Goal: Understand process/instructions: Learn how to perform a task or action

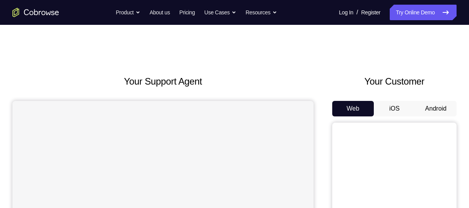
click at [428, 103] on button "Android" at bounding box center [436, 109] width 42 height 16
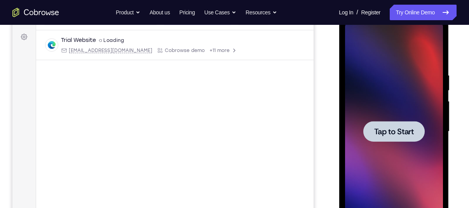
click at [402, 129] on span "Tap to Start" at bounding box center [394, 132] width 40 height 8
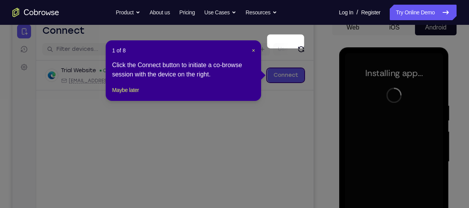
scroll to position [120, 0]
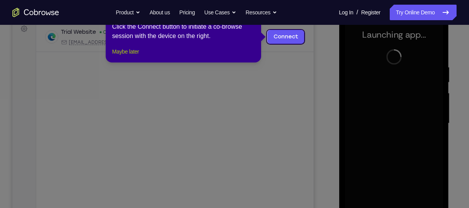
click at [136, 56] on button "Maybe later" at bounding box center [125, 51] width 27 height 9
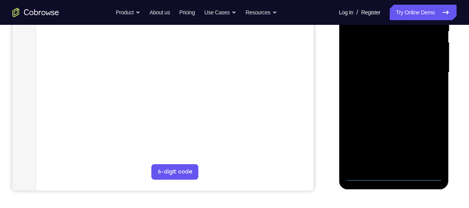
scroll to position [169, 0]
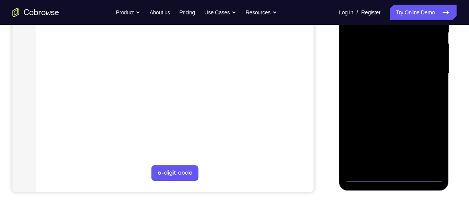
click at [395, 173] on div at bounding box center [393, 73] width 98 height 217
click at [395, 178] on div at bounding box center [393, 73] width 98 height 217
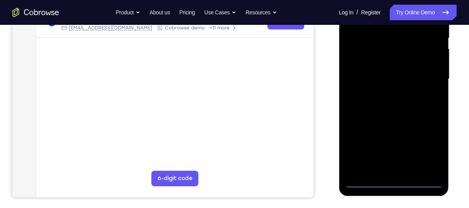
scroll to position [162, 0]
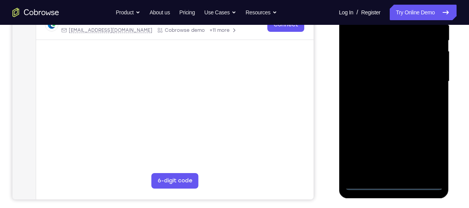
click at [421, 145] on div at bounding box center [393, 81] width 98 height 217
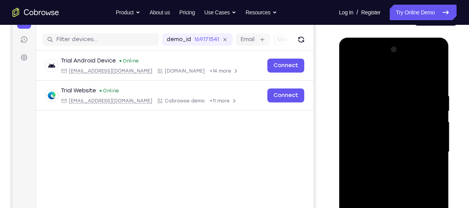
scroll to position [90, 0]
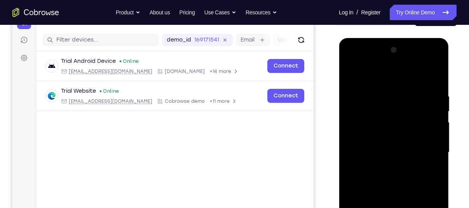
click at [352, 76] on div at bounding box center [393, 152] width 98 height 217
click at [425, 146] on div at bounding box center [393, 152] width 98 height 217
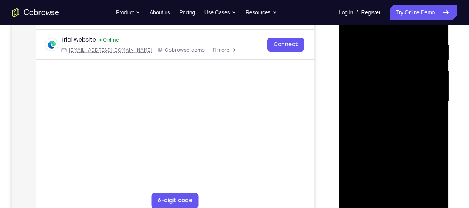
scroll to position [142, 0]
click at [387, 113] on div at bounding box center [393, 100] width 98 height 217
click at [371, 85] on div at bounding box center [393, 100] width 98 height 217
click at [369, 94] on div at bounding box center [393, 100] width 98 height 217
click at [376, 115] on div at bounding box center [393, 100] width 98 height 217
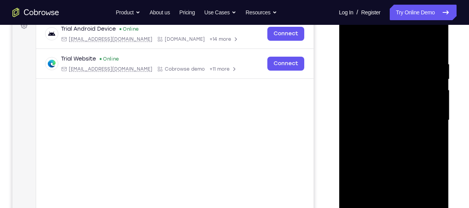
scroll to position [122, 0]
click at [392, 101] on div at bounding box center [393, 120] width 98 height 217
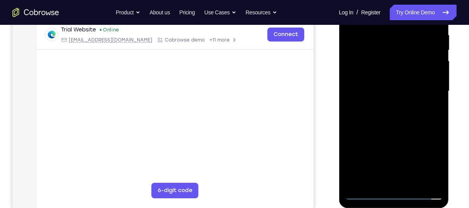
scroll to position [157, 0]
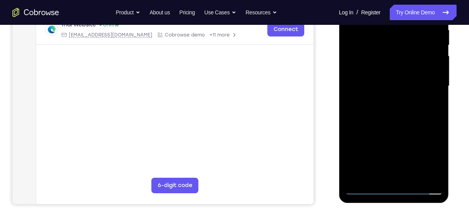
click at [439, 167] on div at bounding box center [393, 85] width 98 height 217
click at [412, 179] on div at bounding box center [393, 85] width 98 height 217
click at [375, 130] on div at bounding box center [393, 85] width 98 height 217
click at [385, 70] on div at bounding box center [393, 85] width 98 height 217
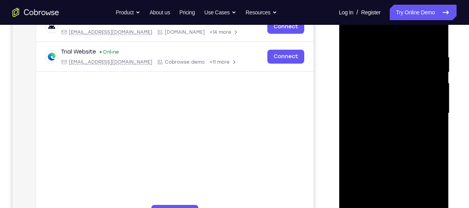
scroll to position [129, 0]
click at [350, 38] on div at bounding box center [393, 113] width 98 height 217
drag, startPoint x: 403, startPoint y: 69, endPoint x: 380, endPoint y: 75, distance: 23.4
click at [380, 75] on div at bounding box center [393, 113] width 98 height 217
drag, startPoint x: 417, startPoint y: 67, endPoint x: 377, endPoint y: 71, distance: 40.6
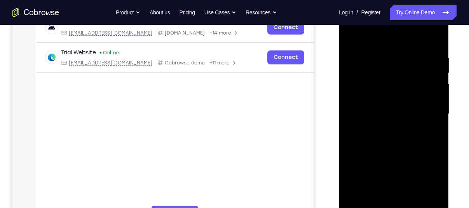
click at [377, 71] on div at bounding box center [393, 113] width 98 height 217
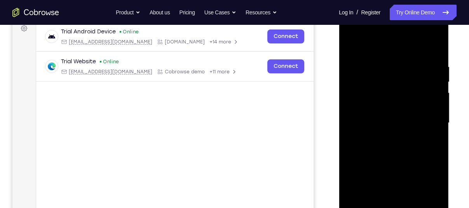
scroll to position [120, 0]
click at [376, 146] on div at bounding box center [393, 123] width 98 height 217
click at [346, 47] on div at bounding box center [393, 122] width 98 height 217
click at [372, 129] on div at bounding box center [393, 122] width 98 height 217
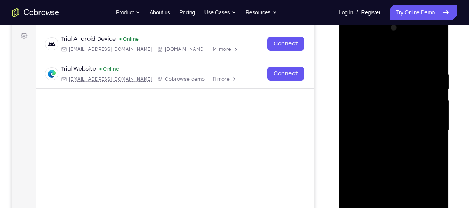
scroll to position [111, 0]
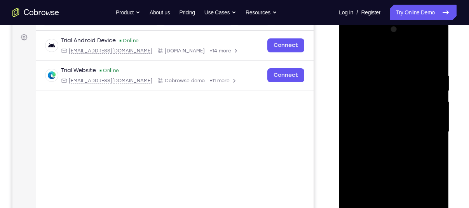
click at [350, 51] on div at bounding box center [393, 131] width 98 height 217
click at [350, 53] on div at bounding box center [393, 131] width 98 height 217
click at [374, 64] on div at bounding box center [393, 131] width 98 height 217
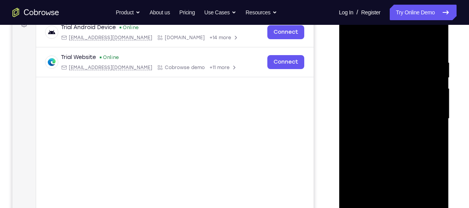
scroll to position [125, 0]
click at [433, 113] on div at bounding box center [393, 118] width 98 height 217
click at [431, 103] on div at bounding box center [393, 118] width 98 height 217
click at [428, 103] on div at bounding box center [393, 118] width 98 height 217
click at [429, 102] on div at bounding box center [393, 118] width 98 height 217
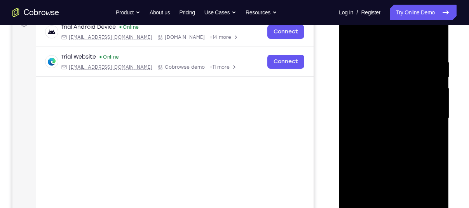
click at [431, 134] on div at bounding box center [393, 118] width 98 height 217
click at [424, 68] on div at bounding box center [393, 118] width 98 height 217
click at [425, 70] on div at bounding box center [393, 118] width 98 height 217
click at [431, 71] on div at bounding box center [393, 118] width 98 height 217
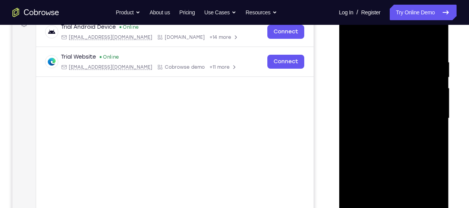
click at [431, 71] on div at bounding box center [393, 118] width 98 height 217
click at [424, 70] on div at bounding box center [393, 118] width 98 height 217
click at [428, 88] on div at bounding box center [393, 118] width 98 height 217
click at [435, 85] on div at bounding box center [393, 118] width 98 height 217
click at [433, 95] on div at bounding box center [393, 118] width 98 height 217
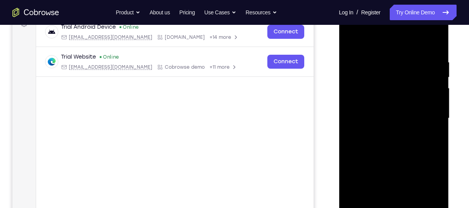
drag, startPoint x: 368, startPoint y: 109, endPoint x: 420, endPoint y: 109, distance: 52.4
click at [420, 109] on div at bounding box center [393, 118] width 98 height 217
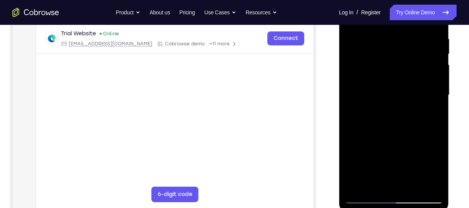
scroll to position [150, 0]
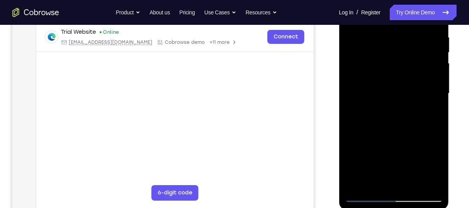
click at [425, 179] on div at bounding box center [393, 93] width 98 height 217
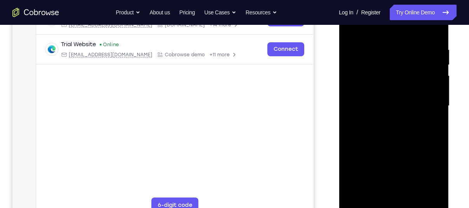
click at [423, 93] on div at bounding box center [393, 105] width 98 height 217
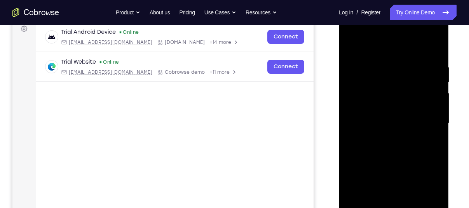
scroll to position [116, 0]
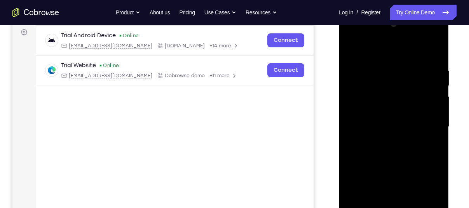
click at [426, 109] on div at bounding box center [393, 126] width 98 height 217
click at [424, 141] on div at bounding box center [393, 126] width 98 height 217
click at [428, 138] on div at bounding box center [393, 126] width 98 height 217
click at [428, 137] on div at bounding box center [393, 126] width 98 height 217
click at [435, 52] on div at bounding box center [393, 126] width 98 height 217
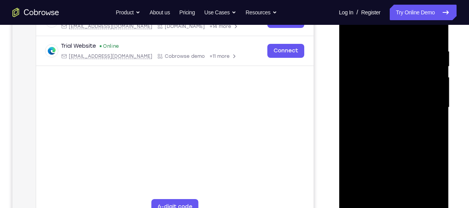
scroll to position [136, 0]
drag, startPoint x: 394, startPoint y: 151, endPoint x: 385, endPoint y: 95, distance: 56.6
click at [385, 95] on div at bounding box center [393, 106] width 98 height 217
drag, startPoint x: 381, startPoint y: 137, endPoint x: 379, endPoint y: 73, distance: 64.1
click at [379, 83] on div at bounding box center [393, 106] width 98 height 217
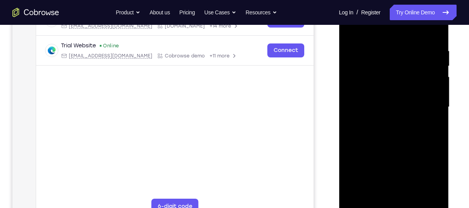
click at [355, 158] on div at bounding box center [393, 106] width 98 height 217
click at [436, 25] on div at bounding box center [393, 106] width 98 height 217
click at [435, 25] on div at bounding box center [393, 106] width 98 height 217
click at [436, 29] on div at bounding box center [393, 106] width 98 height 217
click at [412, 197] on div at bounding box center [393, 106] width 98 height 217
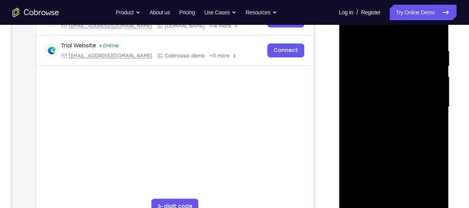
click at [436, 63] on div at bounding box center [393, 106] width 98 height 217
click at [377, 127] on div at bounding box center [393, 106] width 98 height 217
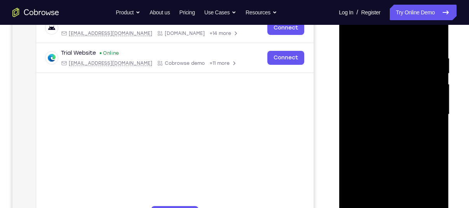
scroll to position [128, 0]
click at [348, 38] on div at bounding box center [393, 114] width 98 height 217
click at [349, 35] on div at bounding box center [393, 114] width 98 height 217
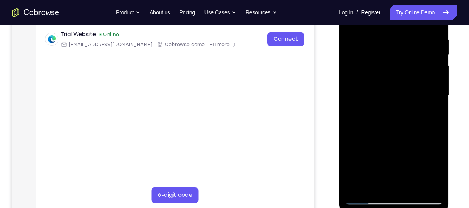
scroll to position [148, 0]
drag, startPoint x: 384, startPoint y: 159, endPoint x: 378, endPoint y: 129, distance: 30.6
click at [378, 129] on div at bounding box center [393, 95] width 98 height 217
drag, startPoint x: 377, startPoint y: 153, endPoint x: 370, endPoint y: 84, distance: 69.0
click at [370, 84] on div at bounding box center [393, 95] width 98 height 217
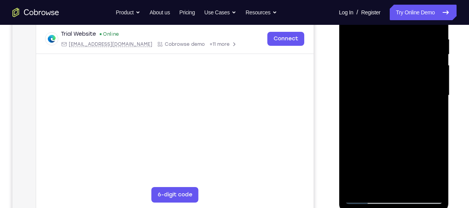
drag, startPoint x: 379, startPoint y: 136, endPoint x: 376, endPoint y: 54, distance: 82.4
click at [375, 56] on div at bounding box center [393, 95] width 98 height 217
drag, startPoint x: 383, startPoint y: 120, endPoint x: 381, endPoint y: 67, distance: 53.3
click at [381, 67] on div at bounding box center [393, 95] width 98 height 217
drag, startPoint x: 396, startPoint y: 143, endPoint x: 395, endPoint y: 94, distance: 49.3
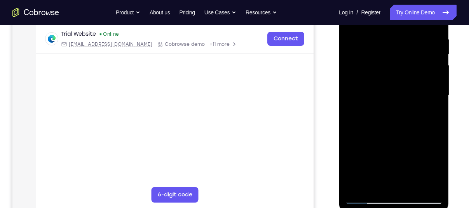
click at [395, 101] on div at bounding box center [393, 95] width 98 height 217
drag, startPoint x: 405, startPoint y: 85, endPoint x: 405, endPoint y: 167, distance: 82.3
click at [405, 167] on div at bounding box center [393, 95] width 98 height 217
drag, startPoint x: 416, startPoint y: 88, endPoint x: 419, endPoint y: 132, distance: 44.4
click at [419, 132] on div at bounding box center [393, 95] width 98 height 217
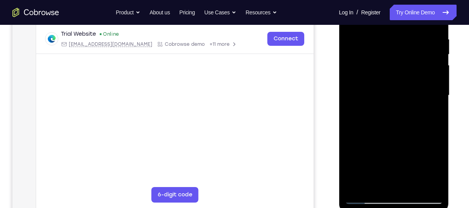
click at [432, 102] on div at bounding box center [393, 95] width 98 height 217
click at [433, 99] on div at bounding box center [393, 95] width 98 height 217
click at [436, 102] on div at bounding box center [393, 95] width 98 height 217
click at [436, 101] on div at bounding box center [393, 95] width 98 height 217
click at [435, 99] on div at bounding box center [393, 95] width 98 height 217
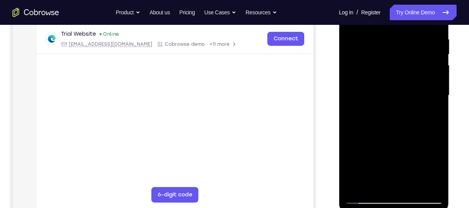
click at [349, 96] on div at bounding box center [393, 95] width 98 height 217
click at [434, 97] on div at bounding box center [393, 95] width 98 height 217
drag, startPoint x: 395, startPoint y: 167, endPoint x: 381, endPoint y: 118, distance: 51.5
click at [381, 118] on div at bounding box center [393, 95] width 98 height 217
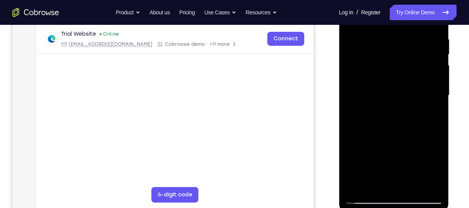
drag, startPoint x: 383, startPoint y: 178, endPoint x: 376, endPoint y: 124, distance: 54.5
click at [375, 130] on div at bounding box center [393, 95] width 98 height 217
click at [378, 188] on div at bounding box center [393, 95] width 98 height 217
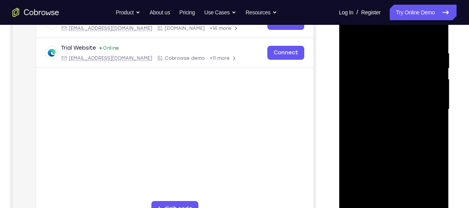
scroll to position [130, 0]
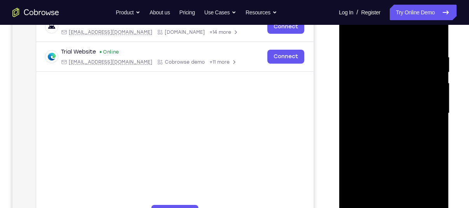
drag, startPoint x: 358, startPoint y: 82, endPoint x: 366, endPoint y: 127, distance: 46.1
click at [366, 127] on div at bounding box center [393, 113] width 98 height 217
drag, startPoint x: 386, startPoint y: 91, endPoint x: 386, endPoint y: 125, distance: 33.4
click at [386, 120] on div at bounding box center [393, 113] width 98 height 217
click at [401, 60] on div at bounding box center [393, 113] width 98 height 217
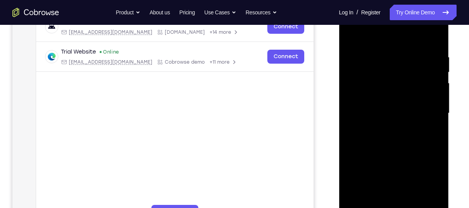
click at [348, 32] on div at bounding box center [393, 113] width 98 height 217
click at [356, 55] on div at bounding box center [393, 113] width 98 height 217
click at [360, 153] on div at bounding box center [393, 113] width 98 height 217
click at [349, 32] on div at bounding box center [393, 113] width 98 height 217
drag, startPoint x: 374, startPoint y: 116, endPoint x: 375, endPoint y: 89, distance: 27.2
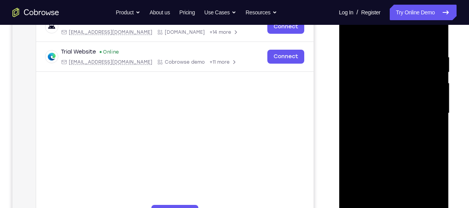
click at [375, 89] on div at bounding box center [393, 113] width 98 height 217
click at [390, 120] on div at bounding box center [393, 113] width 98 height 217
